Goal: Information Seeking & Learning: Learn about a topic

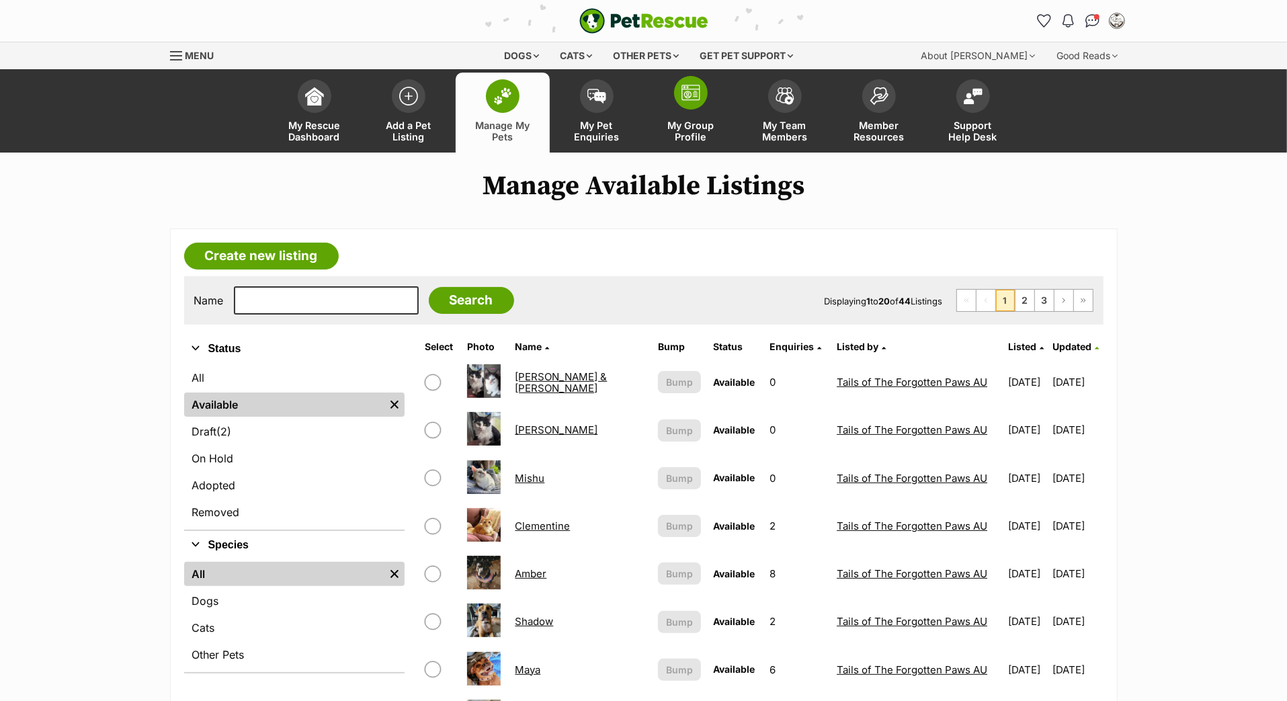
click at [680, 110] on span at bounding box center [691, 93] width 34 height 34
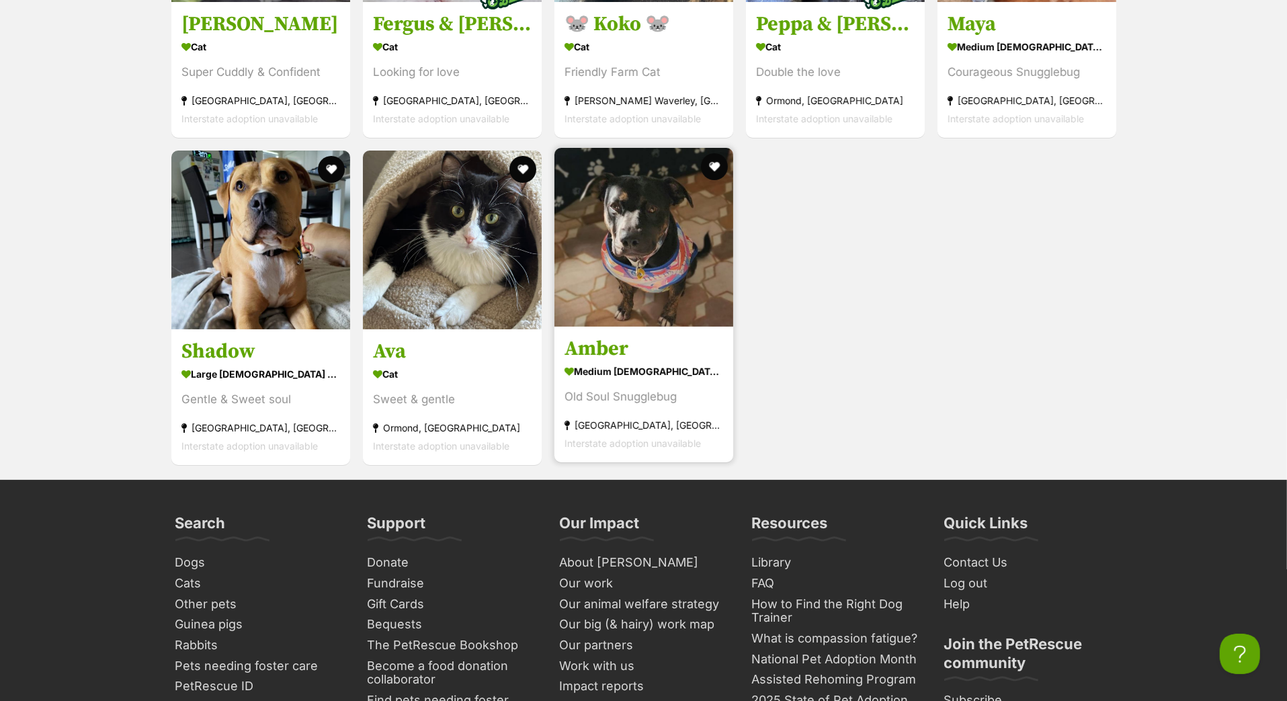
scroll to position [4421, 0]
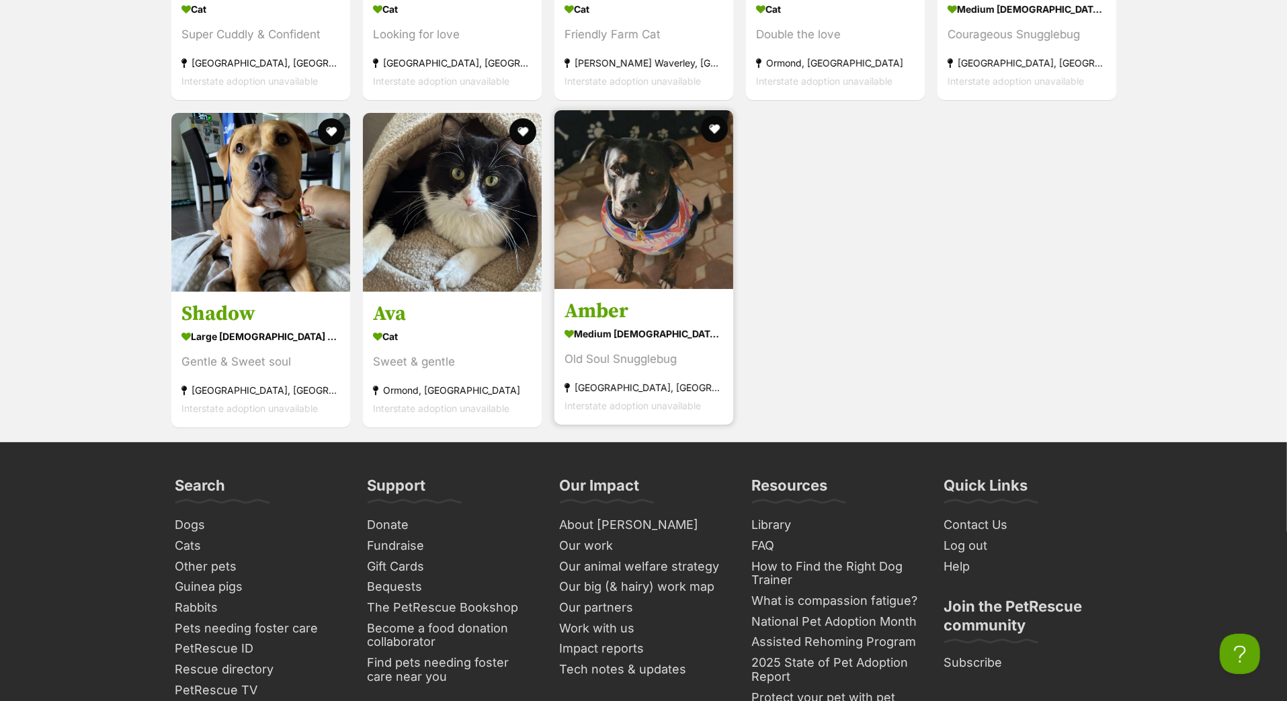
click at [616, 324] on h3 "Amber" at bounding box center [644, 311] width 159 height 26
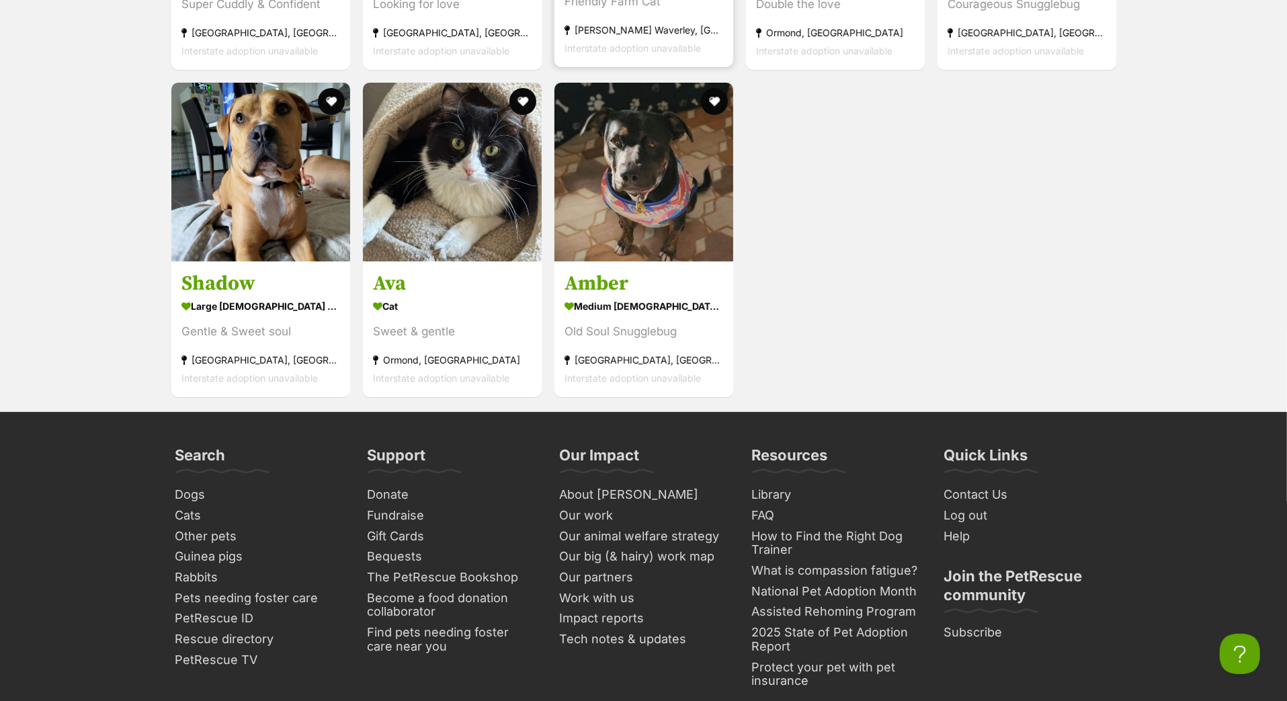
scroll to position [4483, 0]
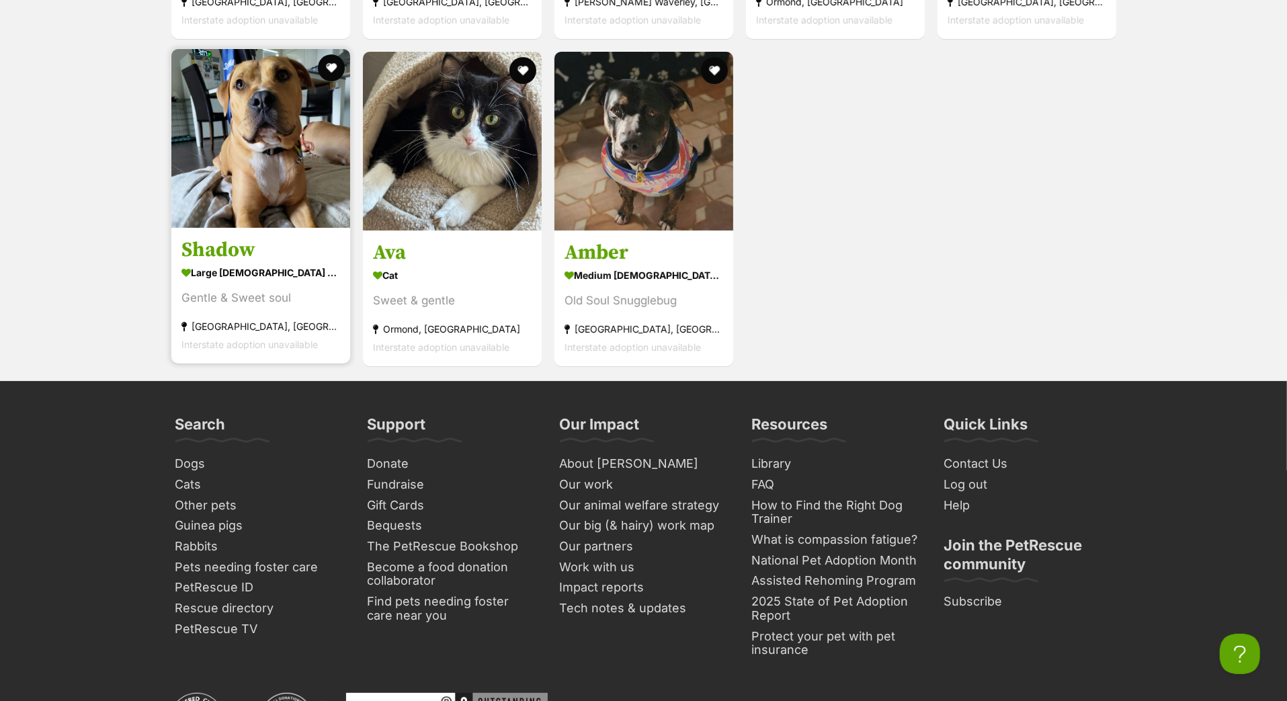
click at [259, 263] on h3 "Shadow" at bounding box center [261, 250] width 159 height 26
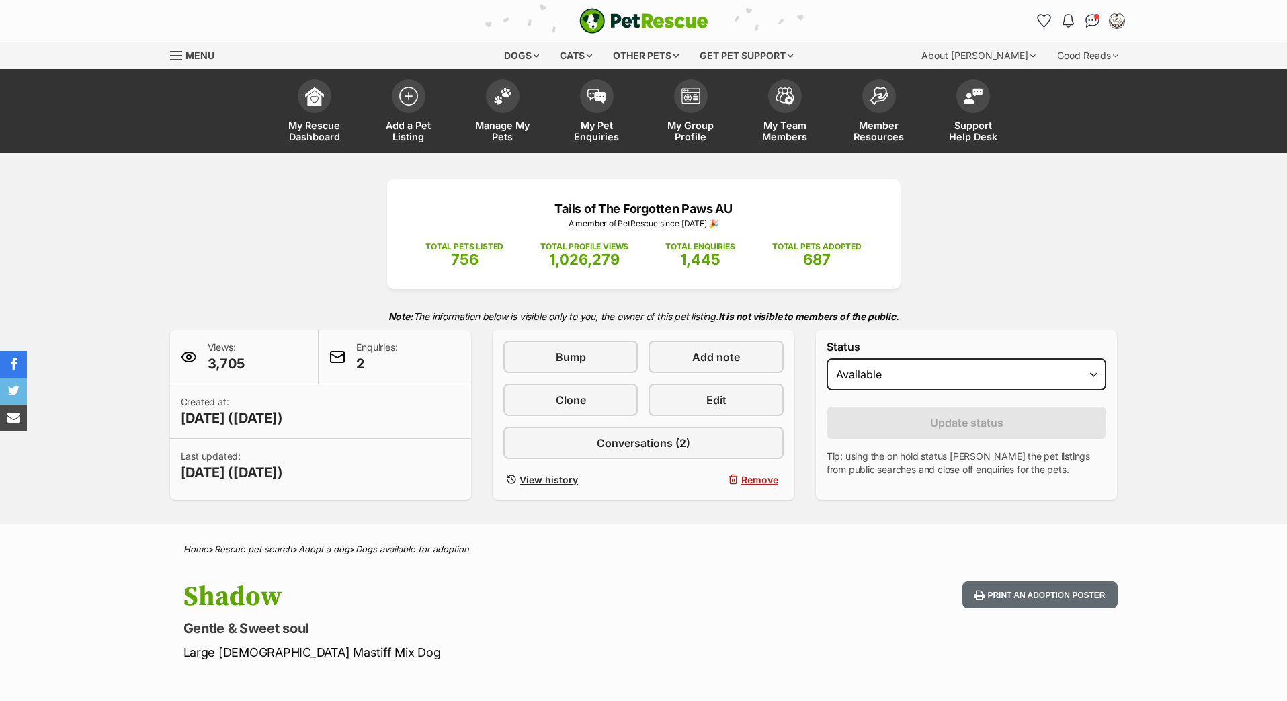
click at [559, 365] on span "Bump" at bounding box center [571, 357] width 30 height 16
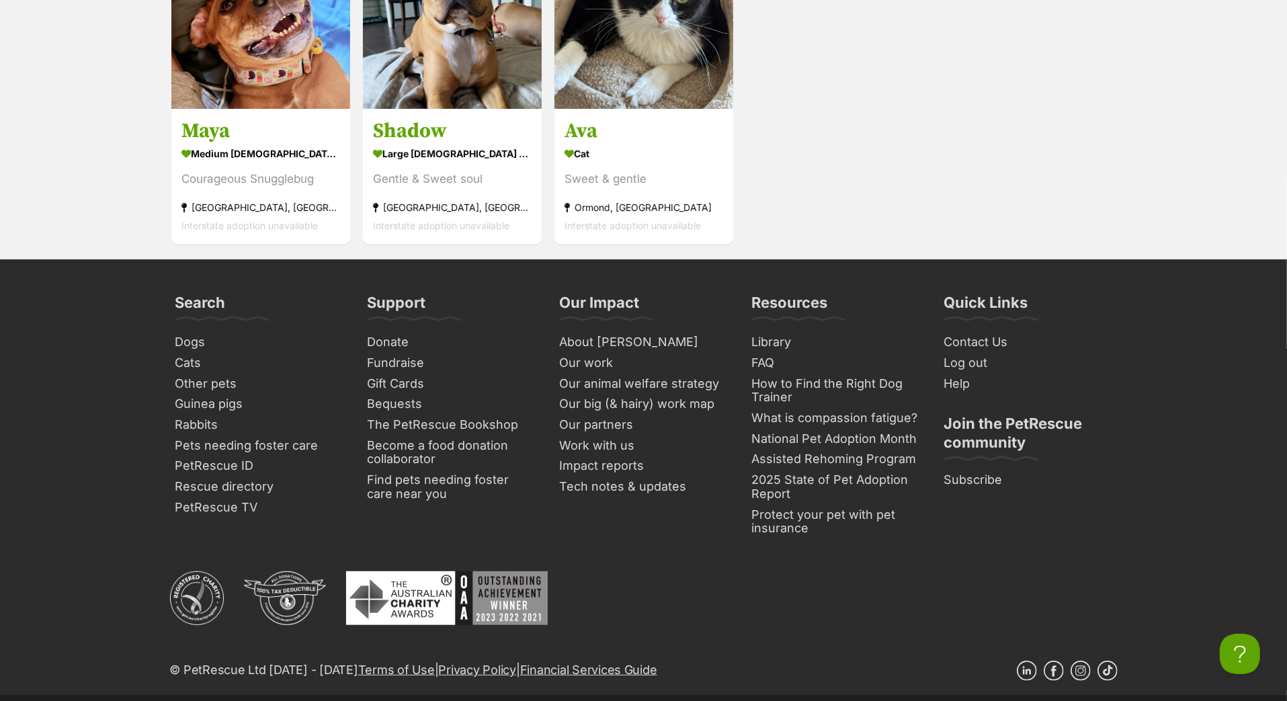
scroll to position [4616, 0]
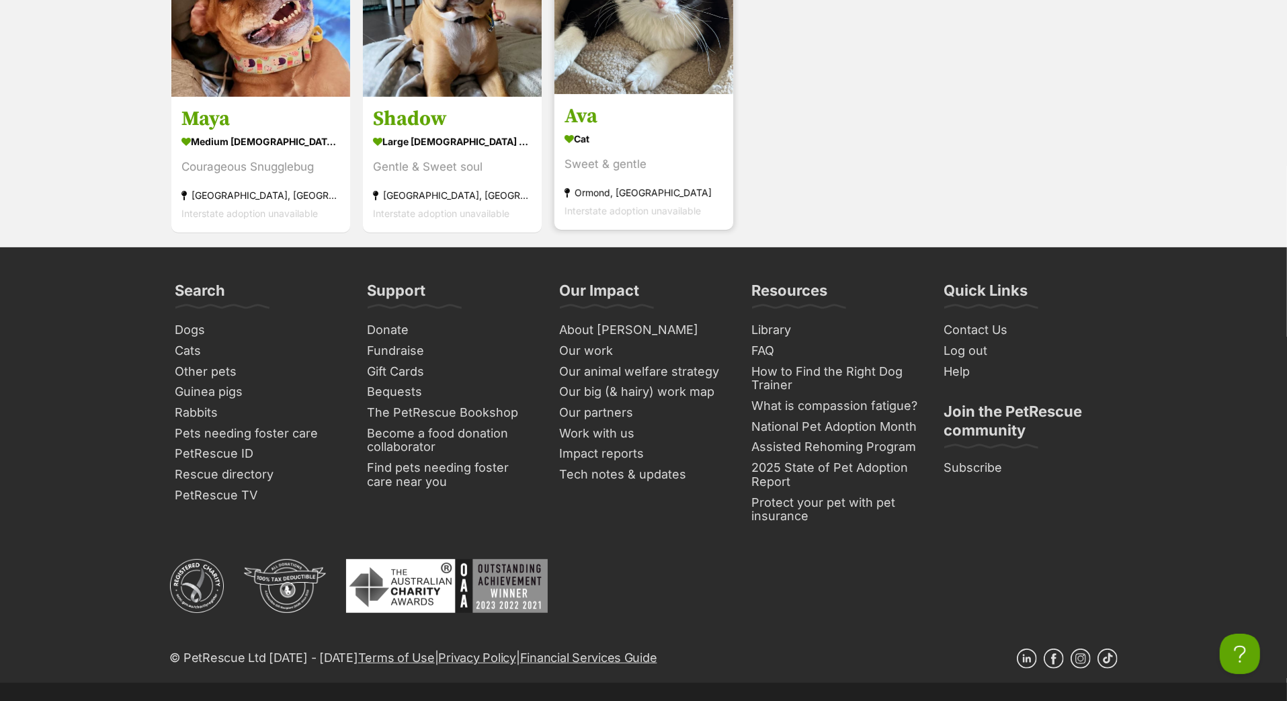
click at [590, 129] on h3 "Ava" at bounding box center [644, 117] width 159 height 26
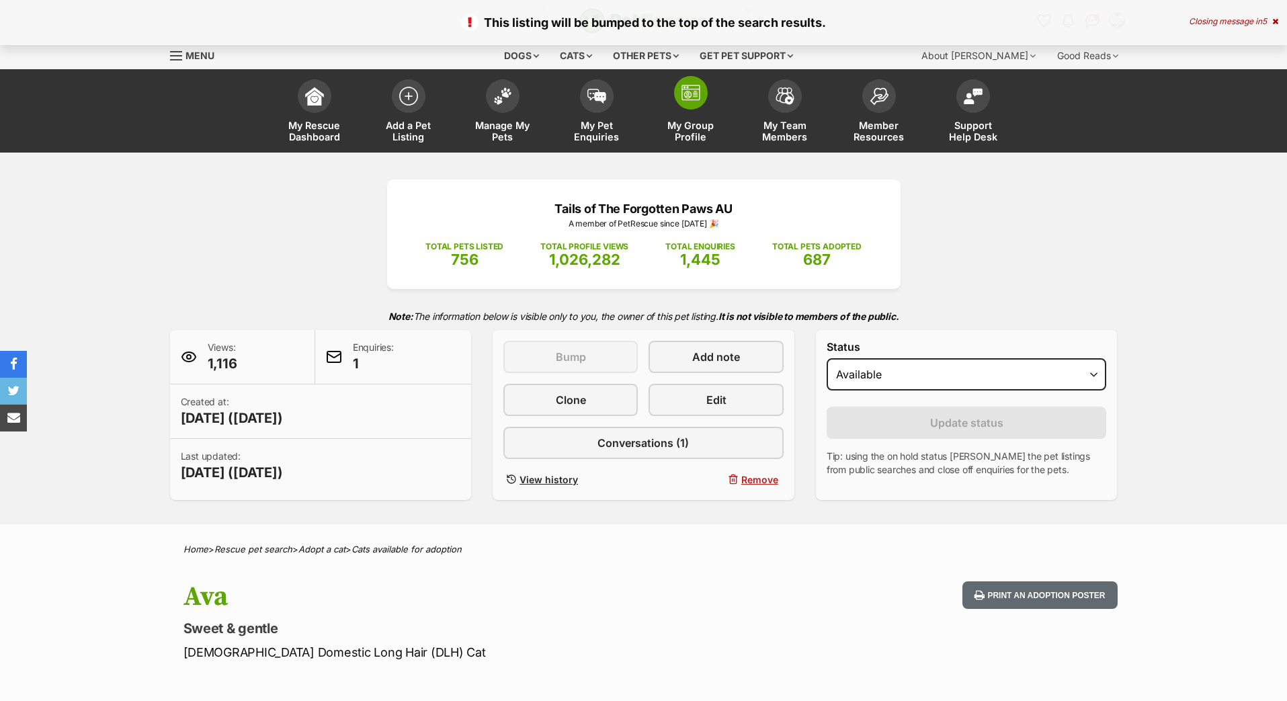
click at [684, 143] on span "My Group Profile" at bounding box center [691, 131] width 61 height 23
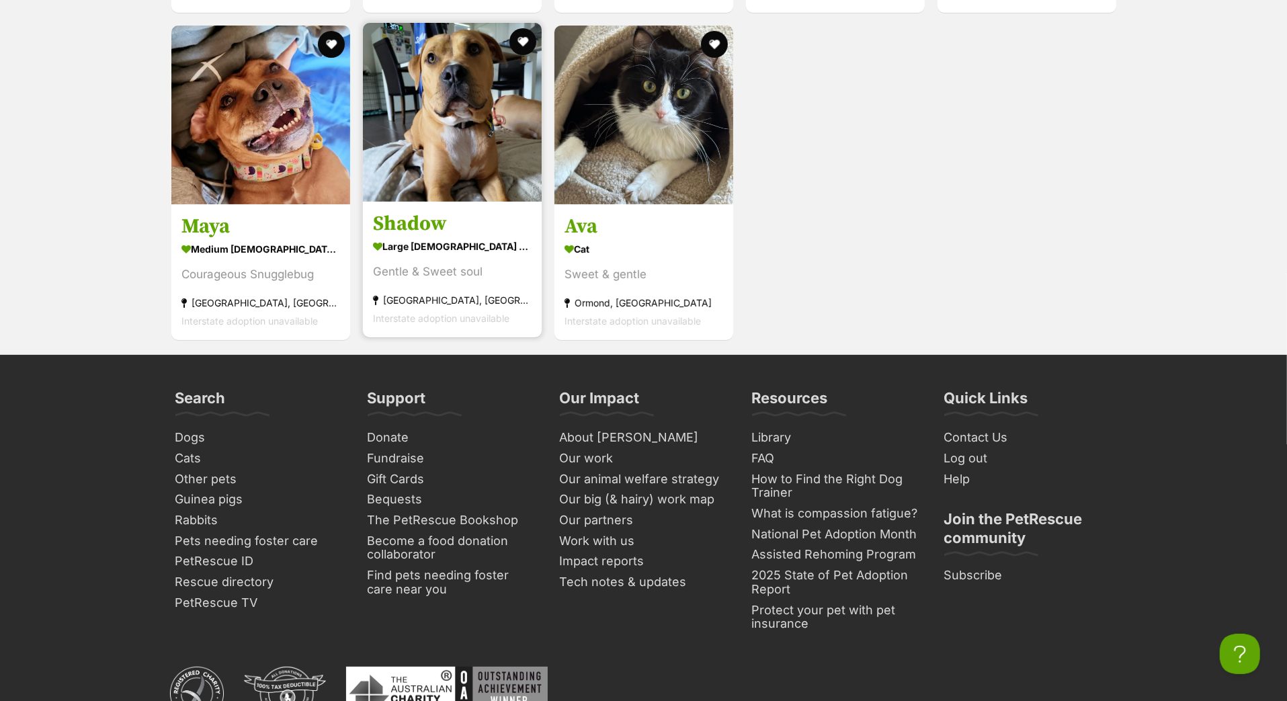
scroll to position [4484, 0]
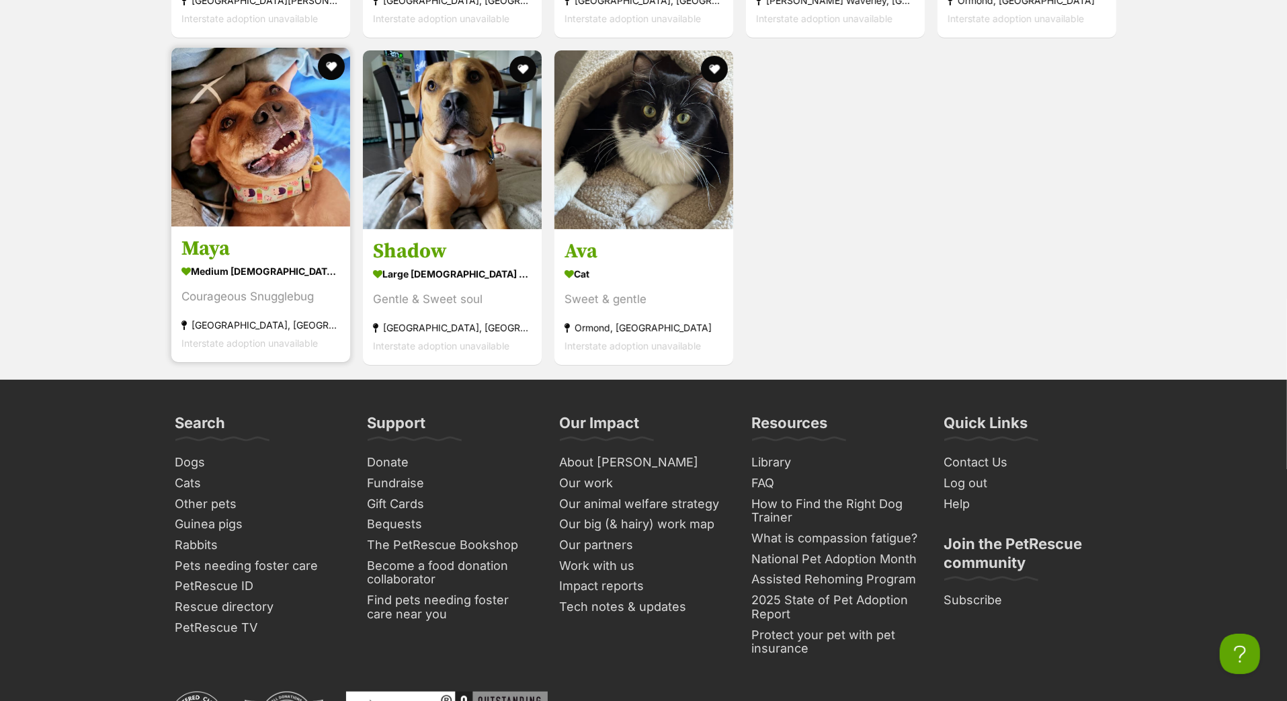
click at [220, 262] on h3 "Maya" at bounding box center [261, 249] width 159 height 26
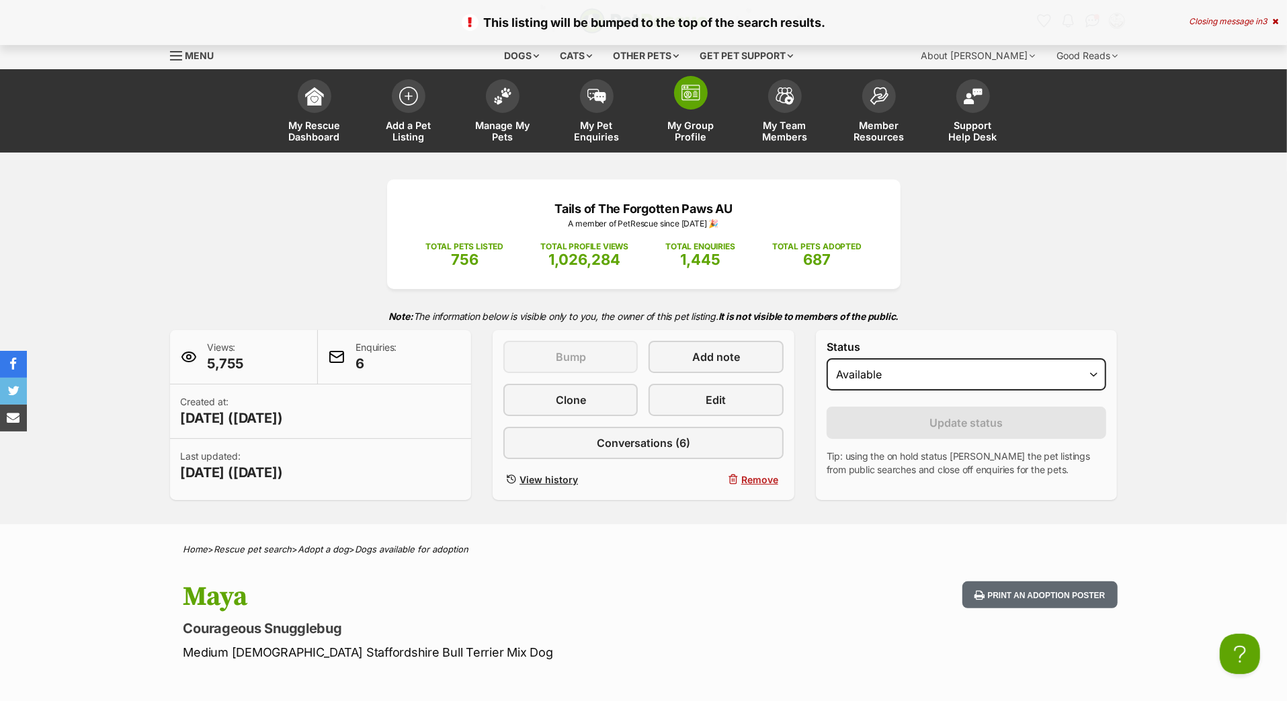
click at [686, 110] on span at bounding box center [691, 93] width 34 height 34
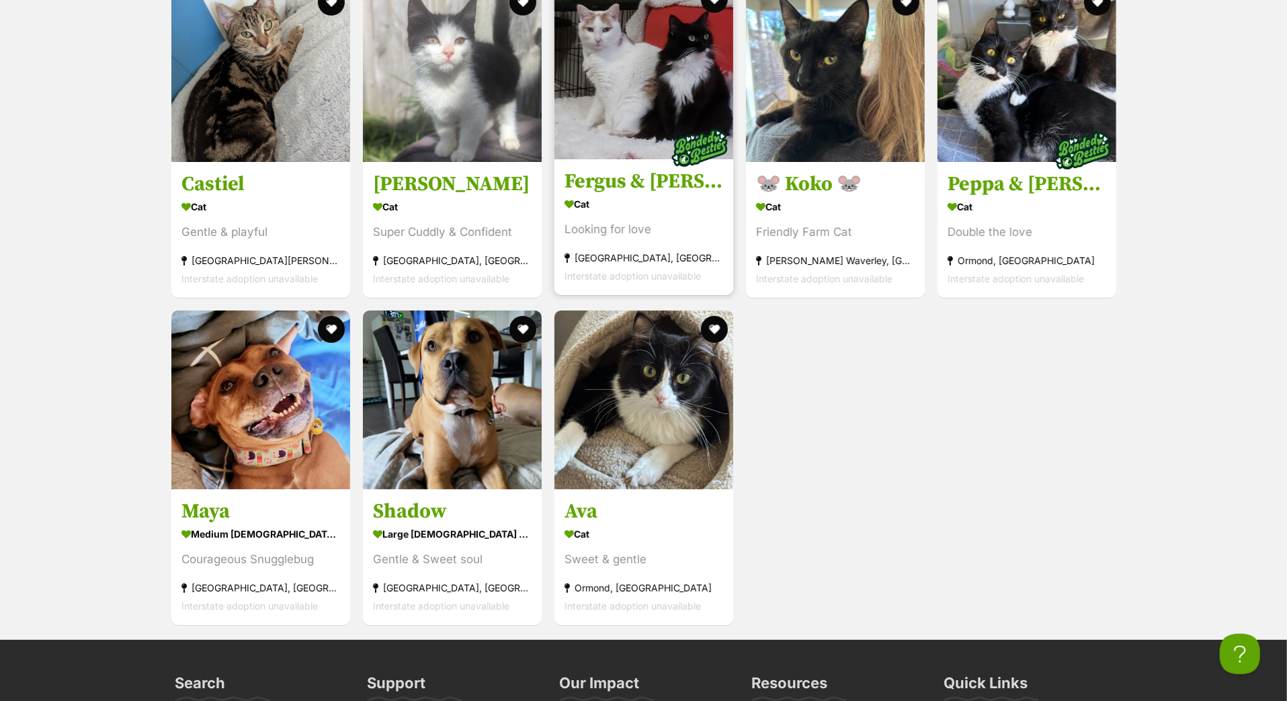
scroll to position [4245, 0]
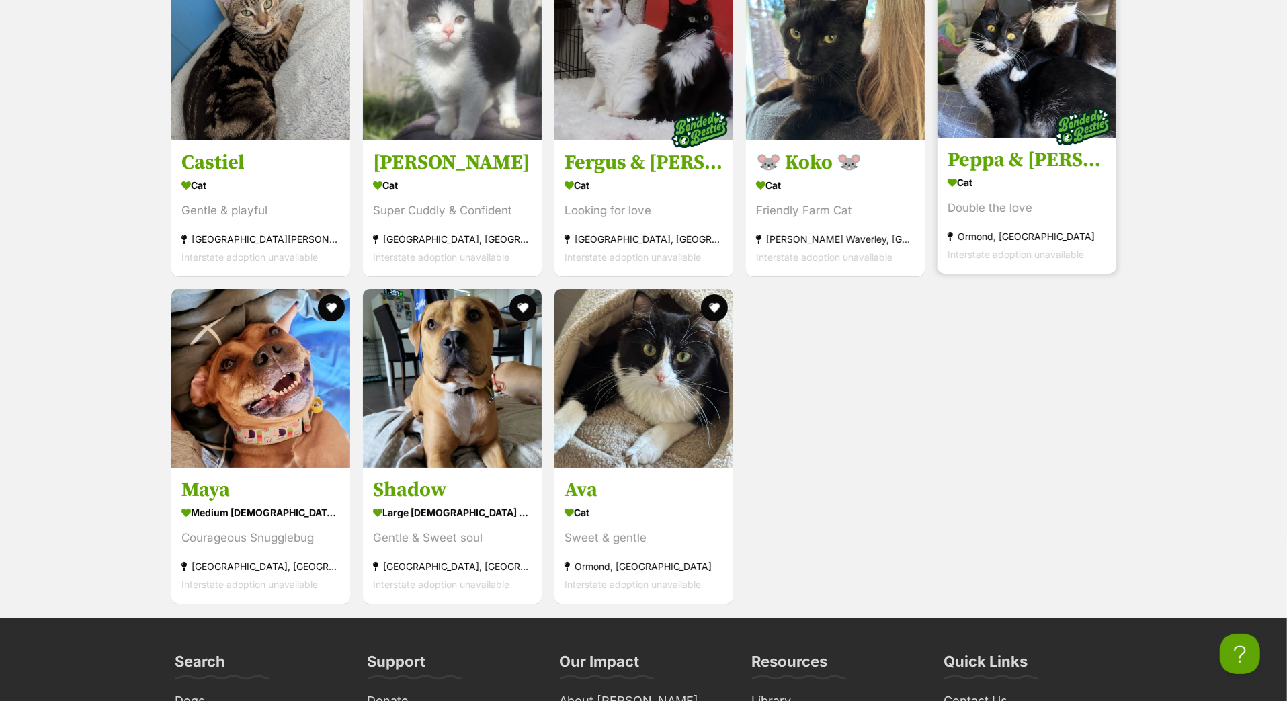
click at [1015, 173] on h3 "Peppa & [PERSON_NAME]" at bounding box center [1027, 160] width 159 height 26
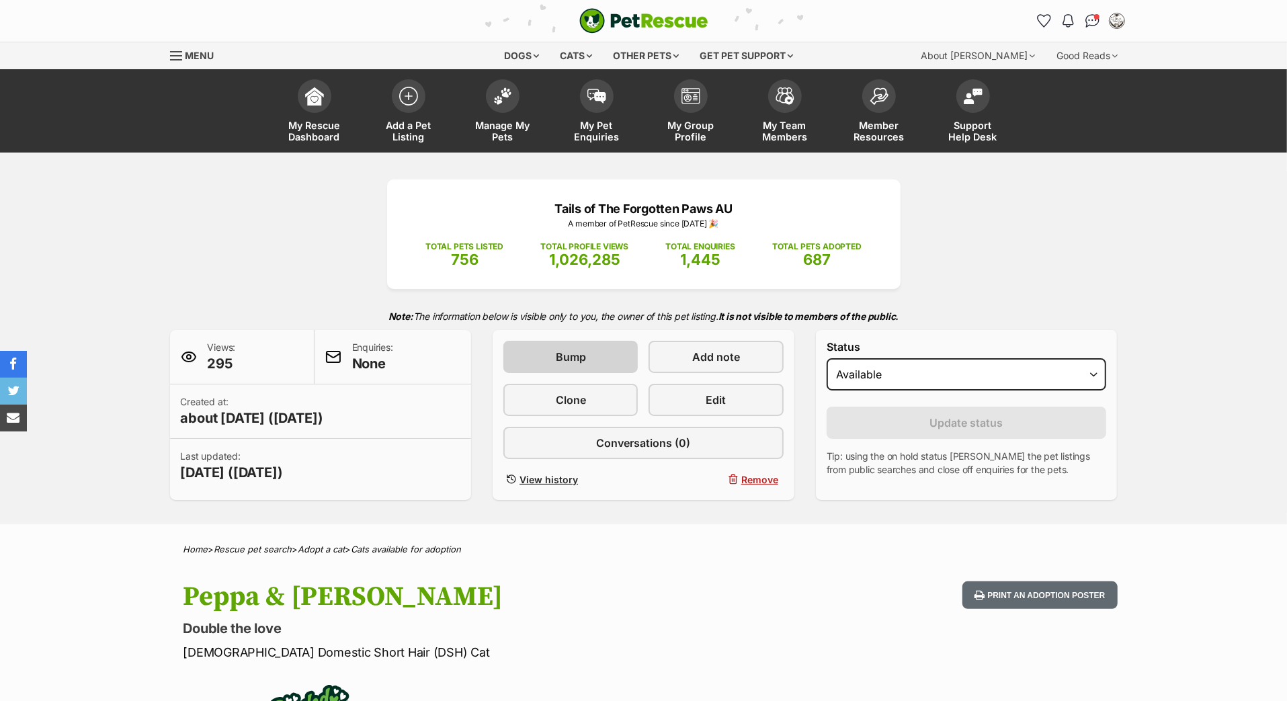
click at [585, 365] on span "Bump" at bounding box center [571, 357] width 30 height 16
click at [688, 110] on span at bounding box center [691, 93] width 34 height 34
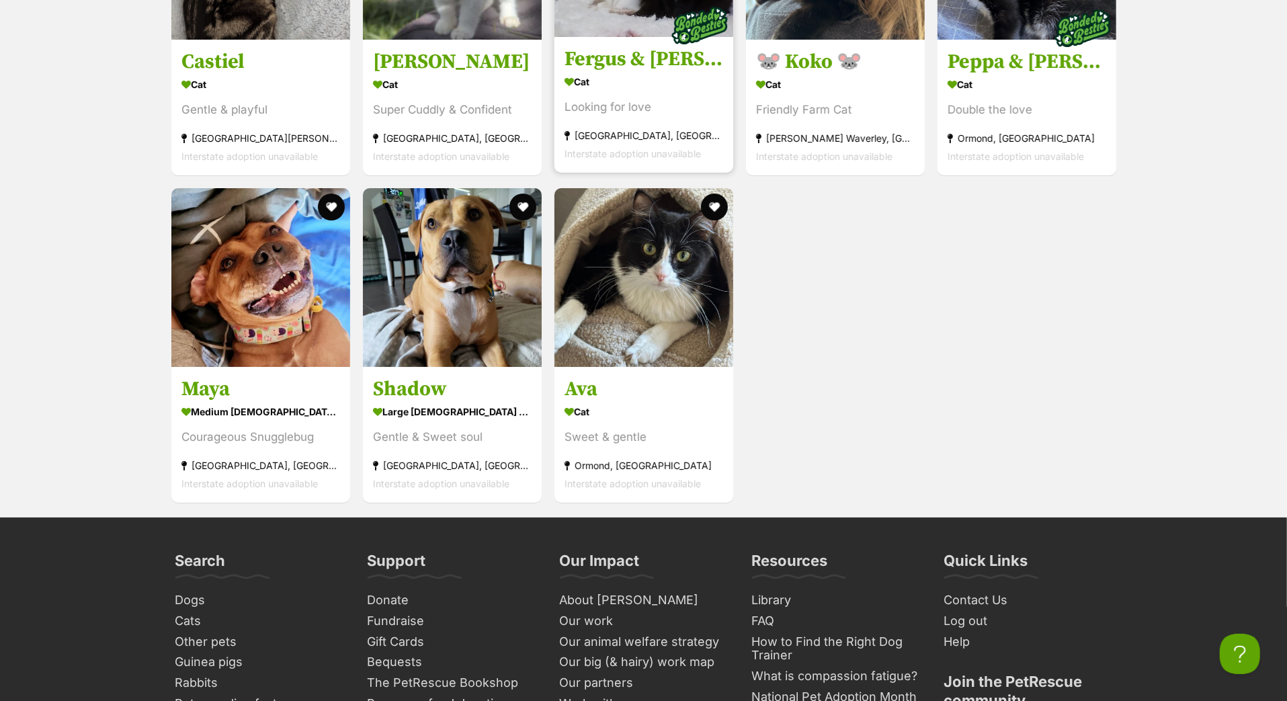
scroll to position [4306, 0]
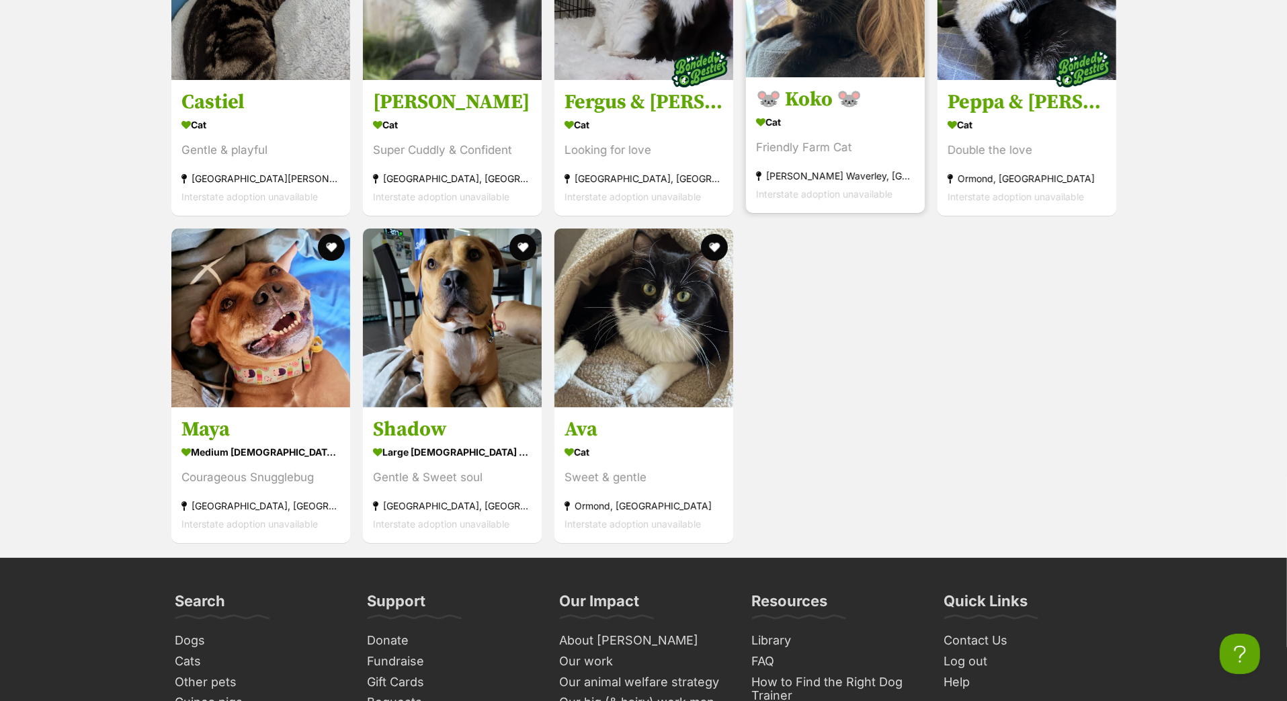
click at [821, 112] on h3 "🐭 Koko 🐭" at bounding box center [835, 100] width 159 height 26
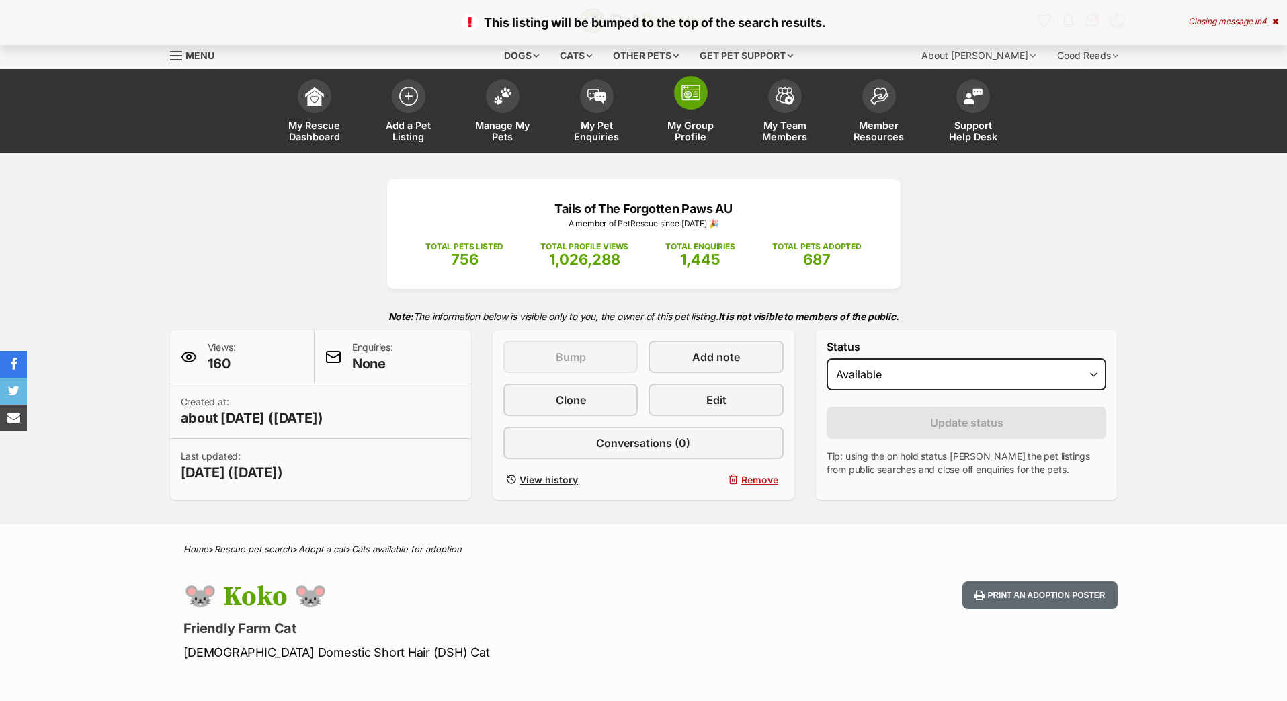
click at [684, 97] on span at bounding box center [691, 93] width 34 height 34
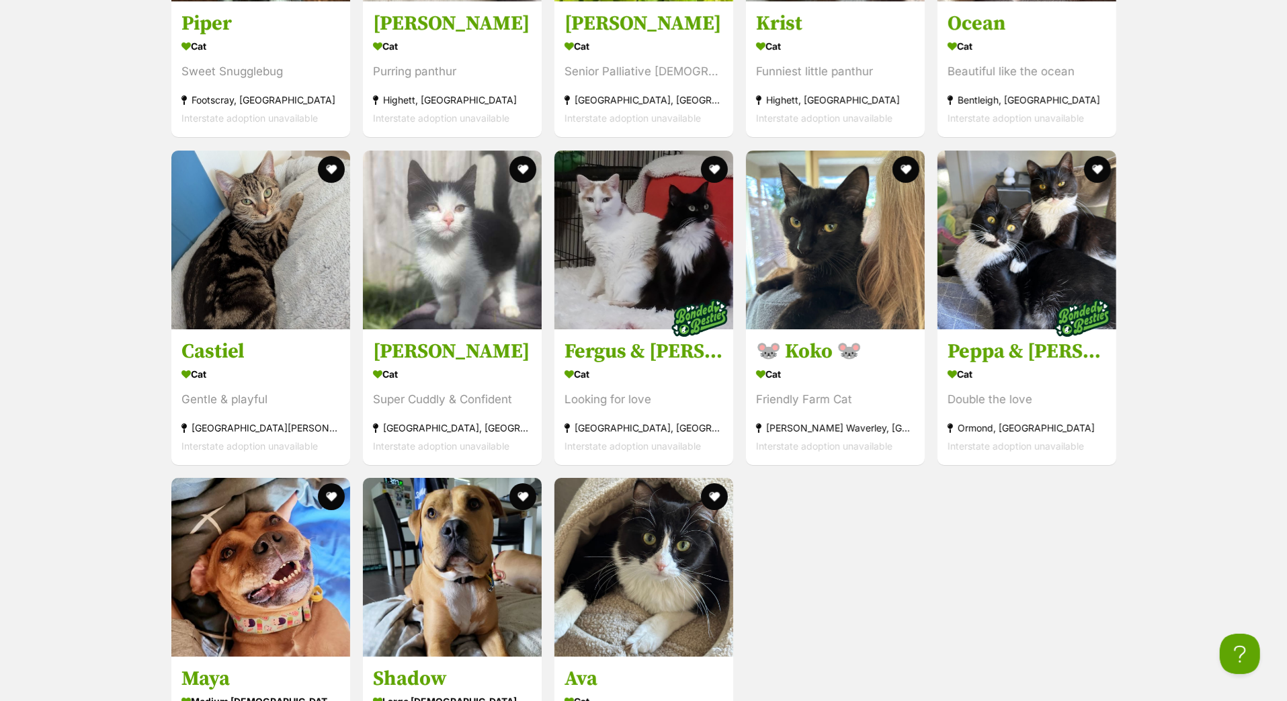
scroll to position [4064, 0]
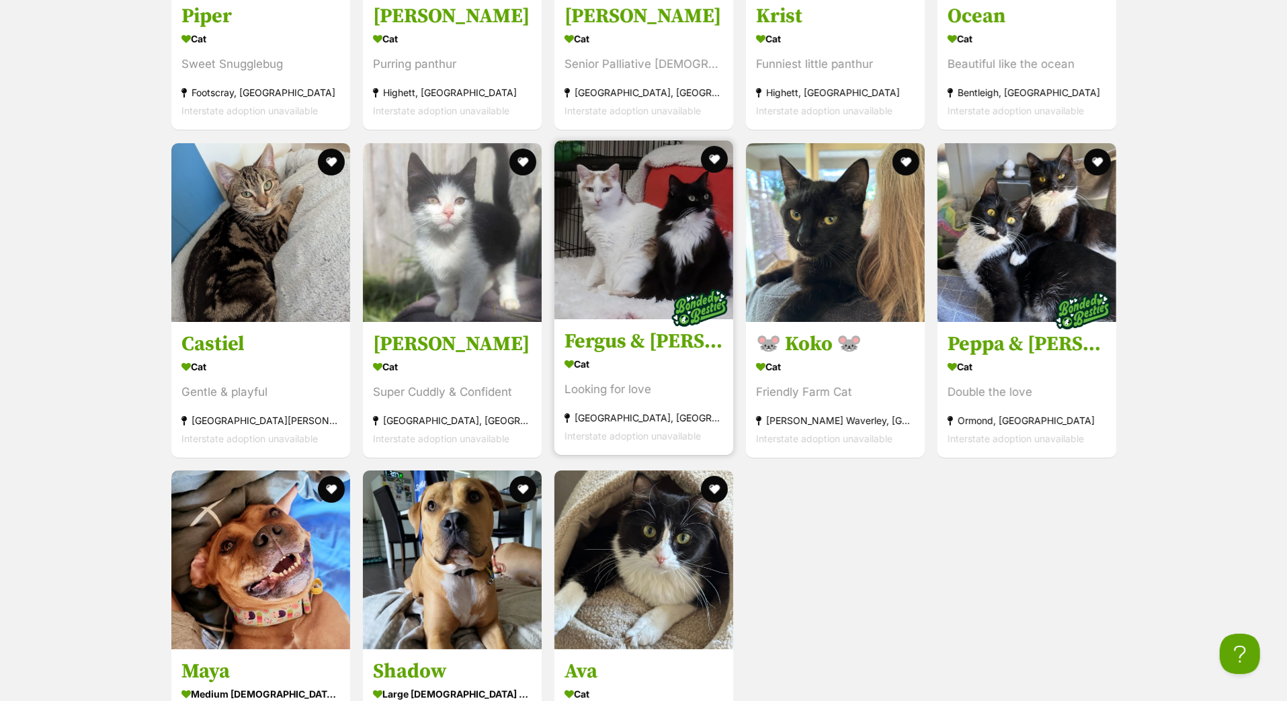
click at [625, 354] on h3 "Fergus & [PERSON_NAME]" at bounding box center [644, 342] width 159 height 26
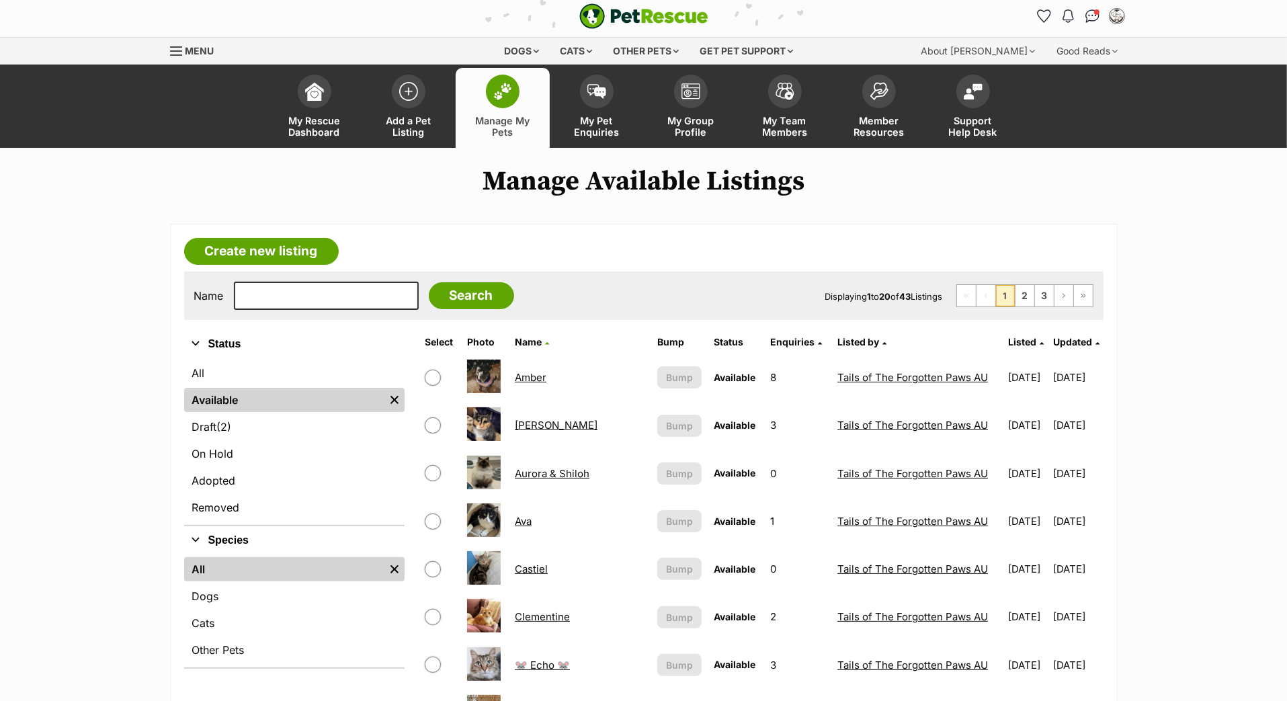
scroll to position [5, 0]
click at [1055, 348] on span "Updated" at bounding box center [1072, 341] width 39 height 11
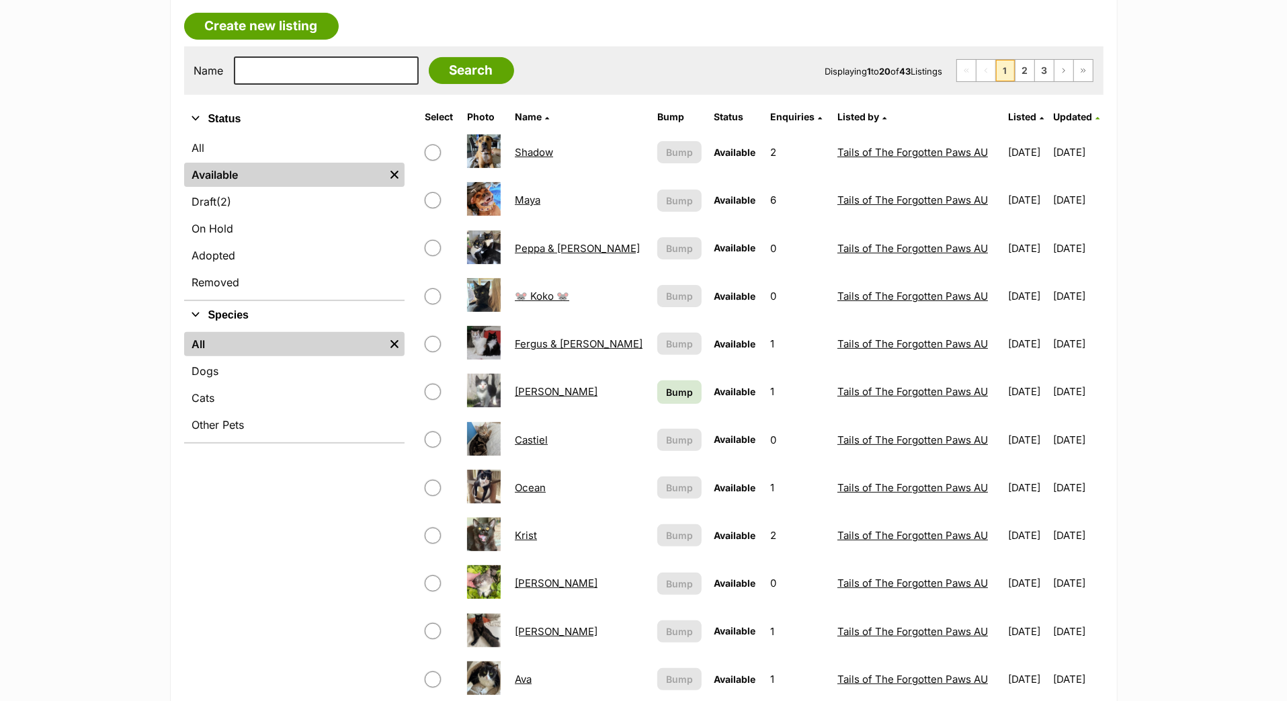
click at [666, 399] on span "Bump" at bounding box center [679, 392] width 27 height 14
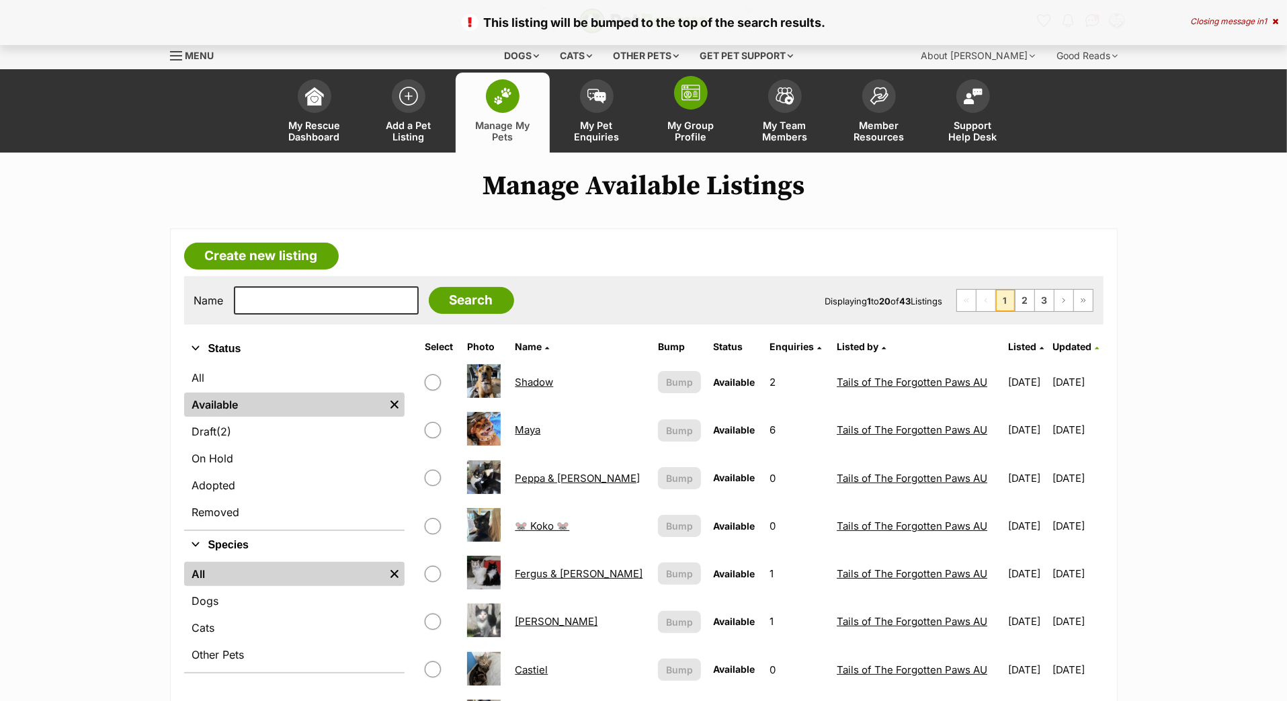
click at [682, 126] on link "My Group Profile" at bounding box center [691, 113] width 94 height 80
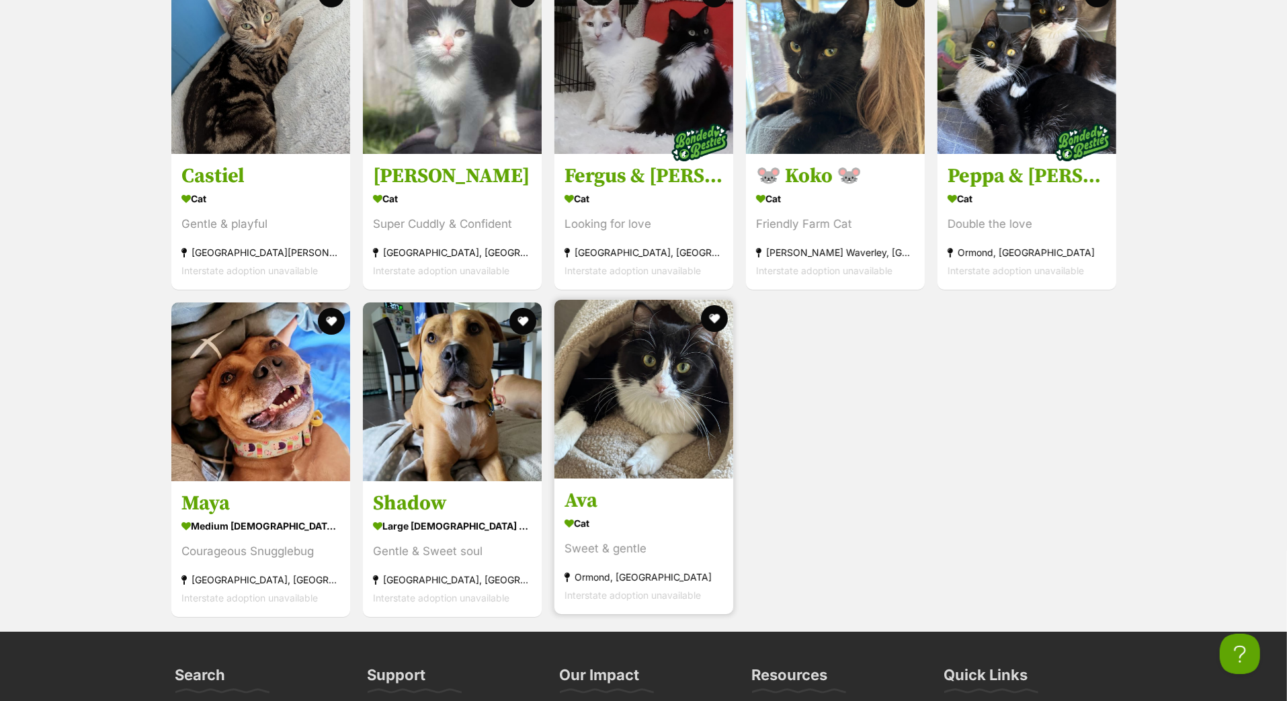
scroll to position [3955, 0]
